Goal: Task Accomplishment & Management: Manage account settings

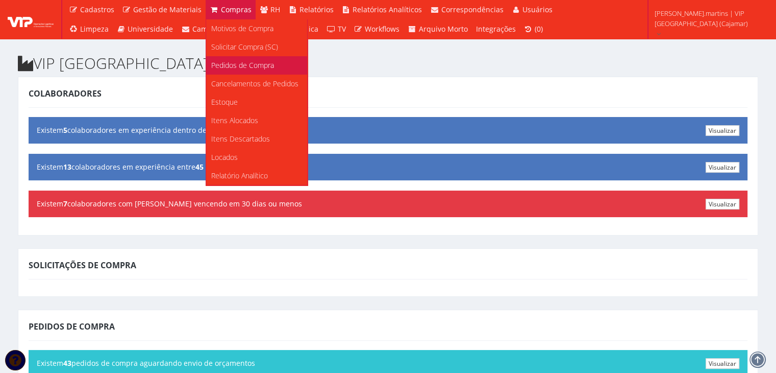
click at [229, 68] on span "Pedidos de Compra" at bounding box center [242, 65] width 63 height 10
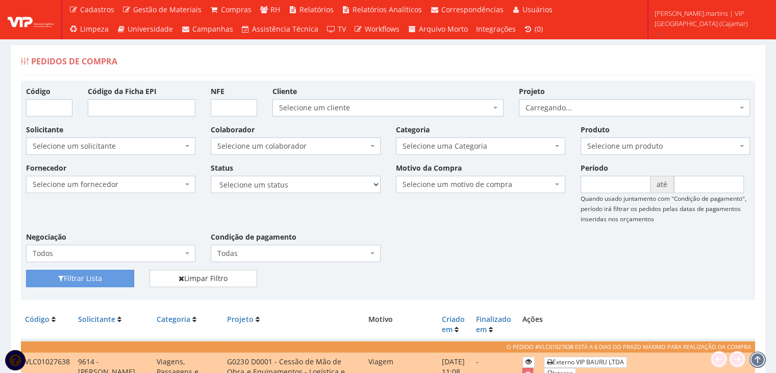
click at [242, 147] on span "Selecione um colaborador" at bounding box center [292, 146] width 150 height 10
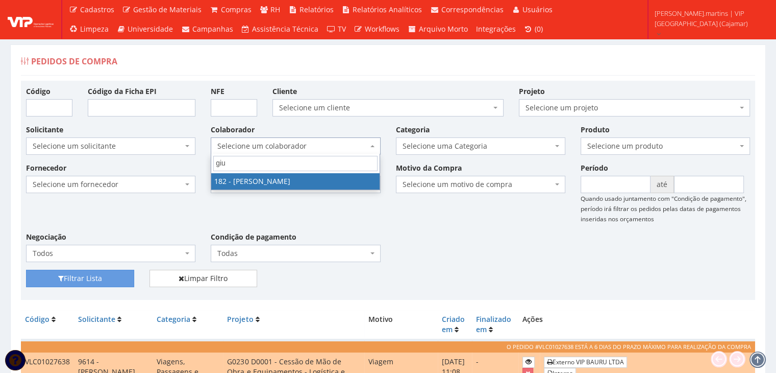
type input "giu"
select select "4080"
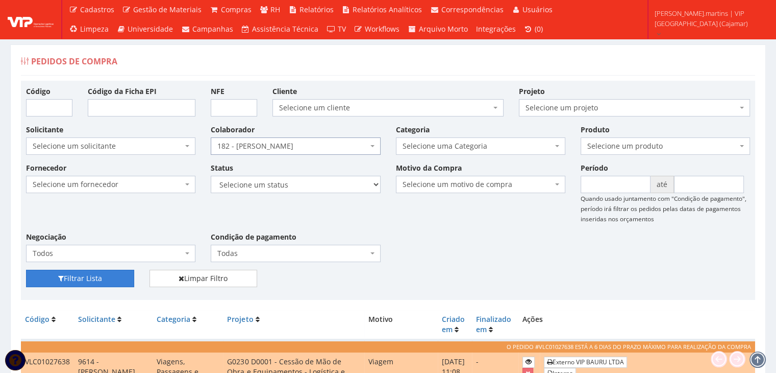
click at [73, 276] on button "Filtrar Lista" at bounding box center [80, 278] width 108 height 17
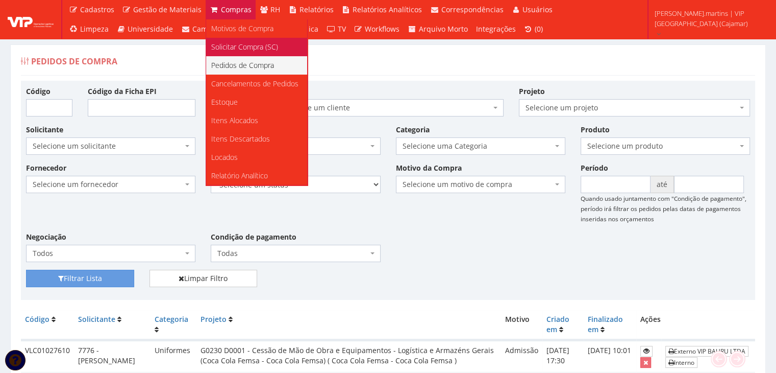
click at [214, 44] on span "Solicitar Compra (SC)" at bounding box center [244, 47] width 67 height 10
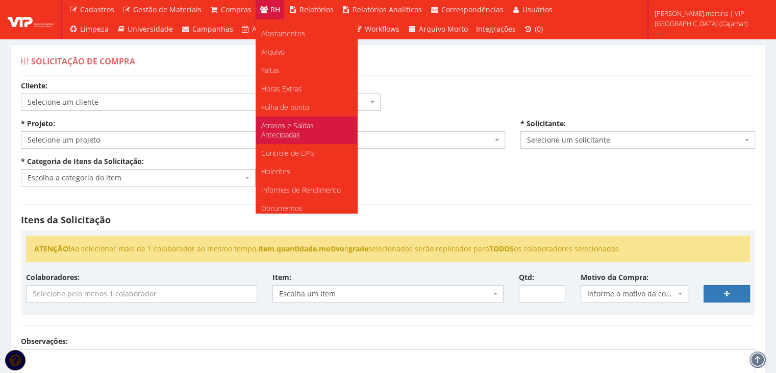
scroll to position [128, 0]
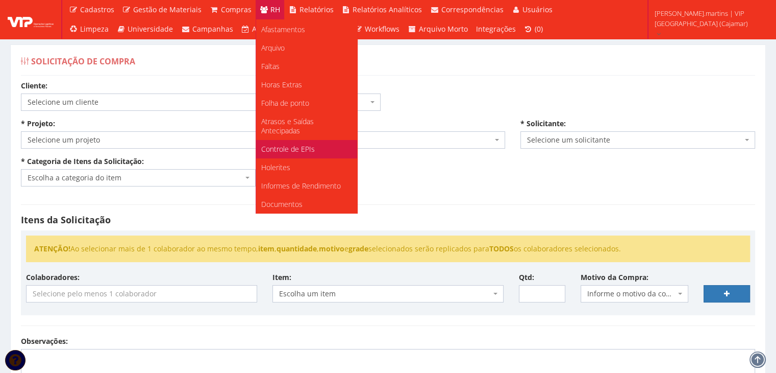
click at [300, 146] on span "Controle de EPIs" at bounding box center [288, 149] width 54 height 10
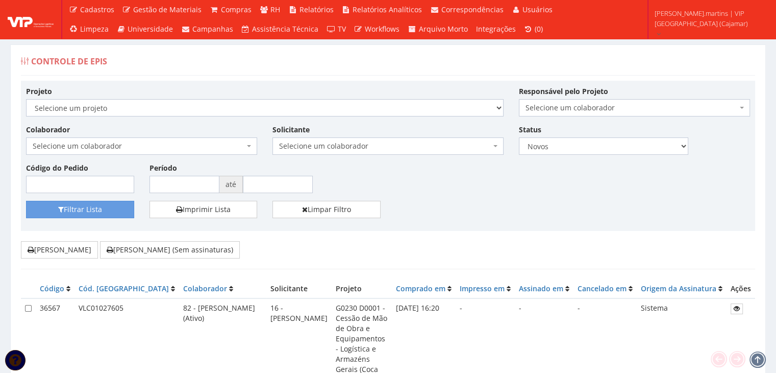
click at [125, 143] on span "Selecione um colaborador" at bounding box center [139, 146] width 212 height 10
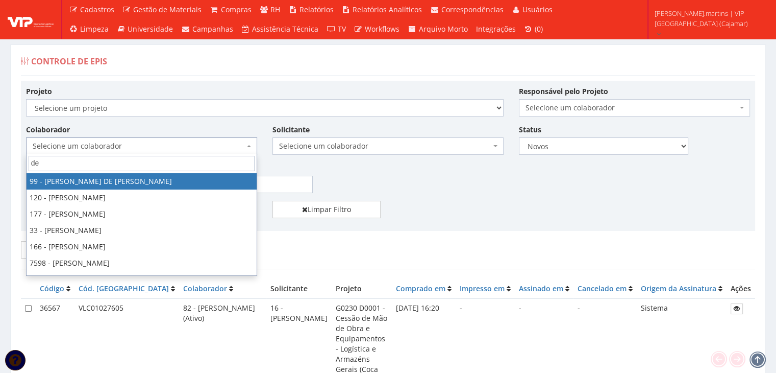
type input "dey"
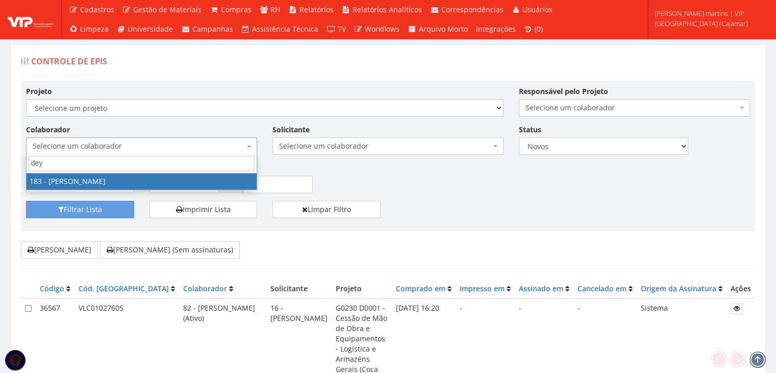
select select "4081"
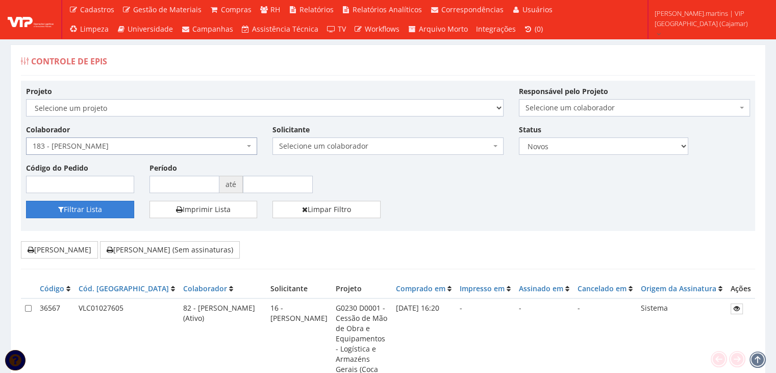
click at [89, 211] on button "Filtrar Lista" at bounding box center [80, 209] width 108 height 17
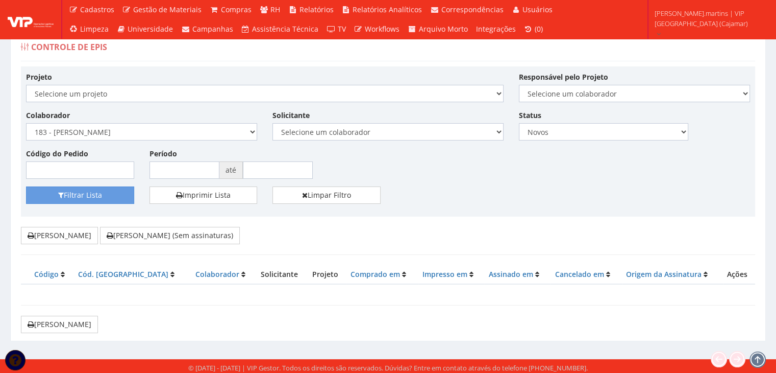
scroll to position [16, 0]
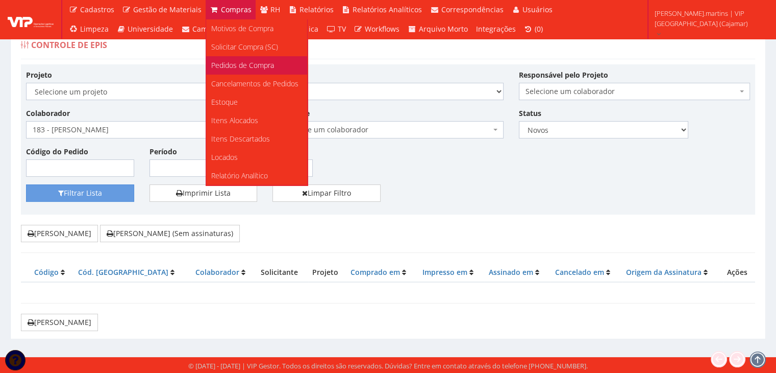
click at [237, 65] on span "Pedidos de Compra" at bounding box center [242, 65] width 63 height 10
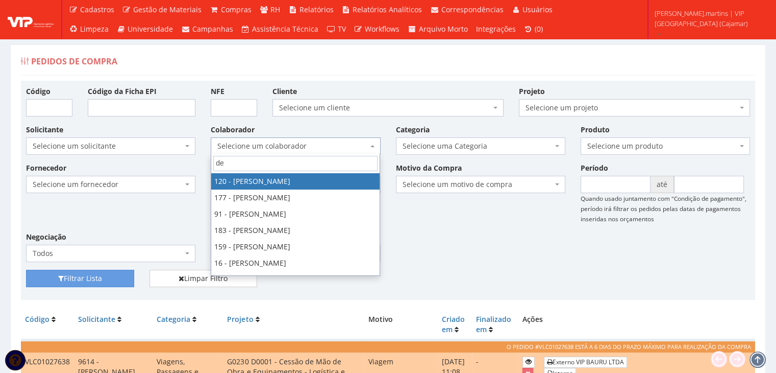
type input "dey"
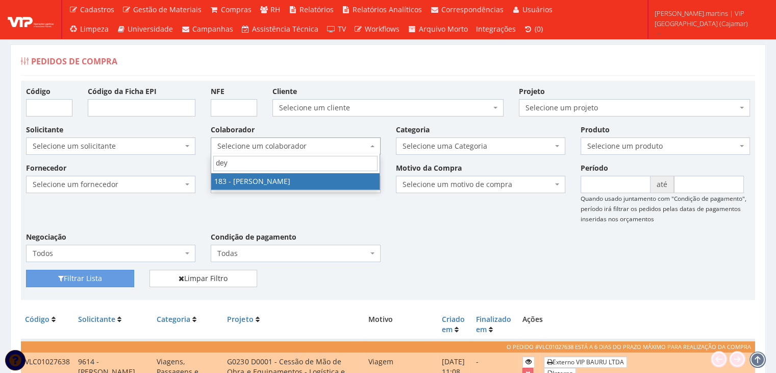
select select "4081"
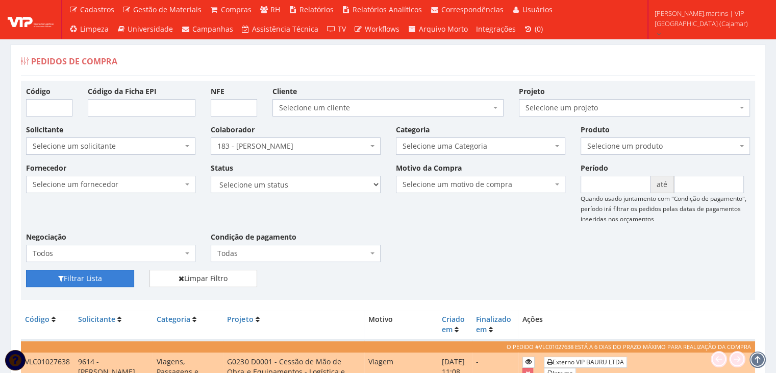
click at [78, 280] on button "Filtrar Lista" at bounding box center [80, 278] width 108 height 17
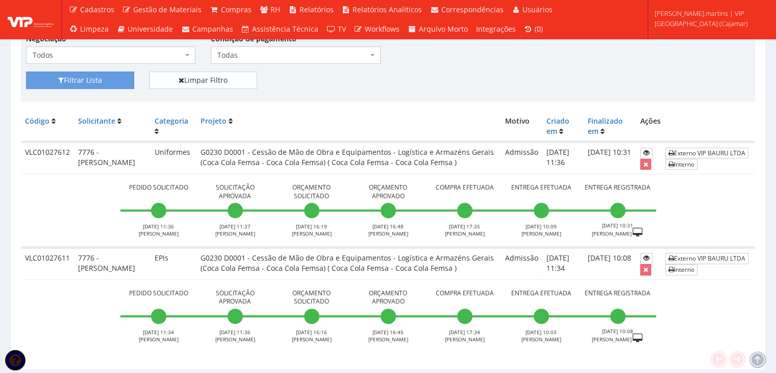
scroll to position [204, 0]
